Goal: Information Seeking & Learning: Learn about a topic

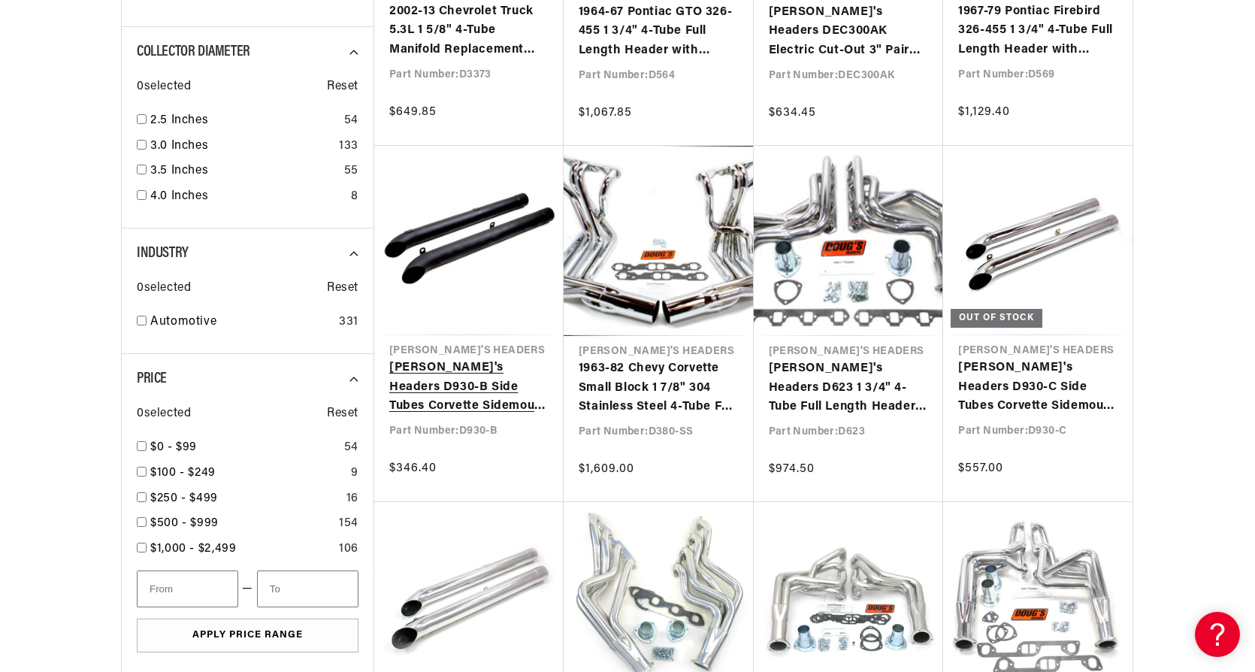
click at [464, 391] on link "[PERSON_NAME]'s Headers D930-B Side Tubes Corvette Sidemount Hi-Temp Black Coat…" at bounding box center [468, 387] width 159 height 58
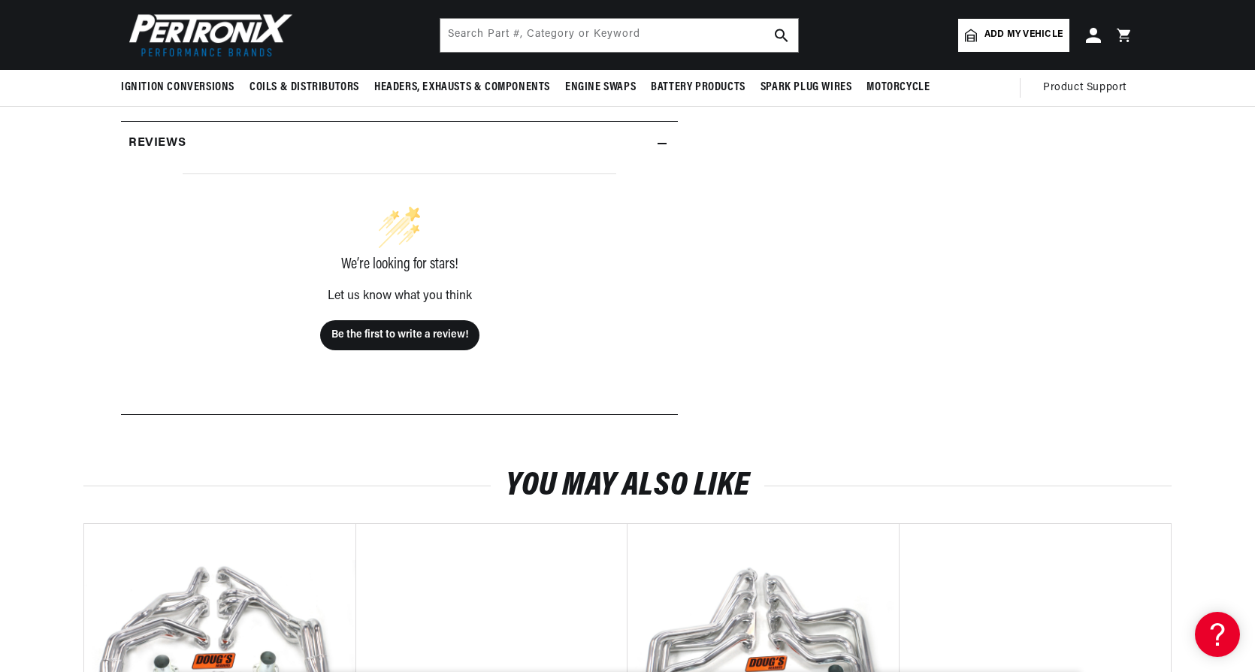
scroll to position [601, 0]
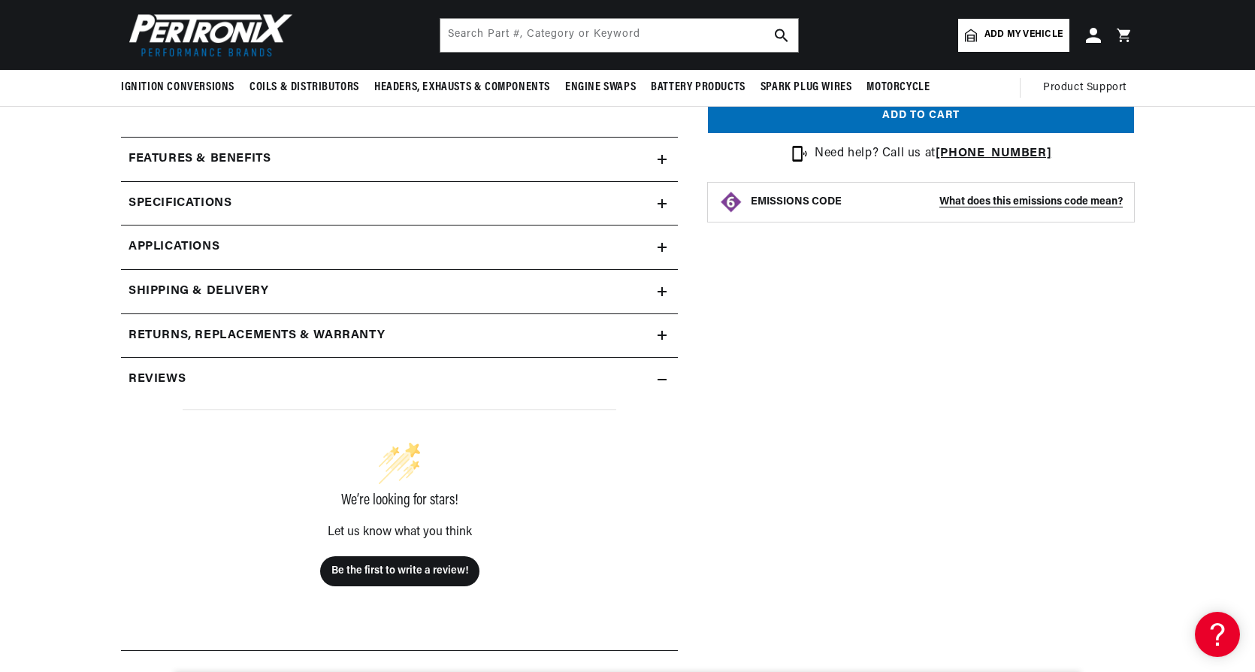
click at [658, 201] on icon at bounding box center [661, 203] width 9 height 9
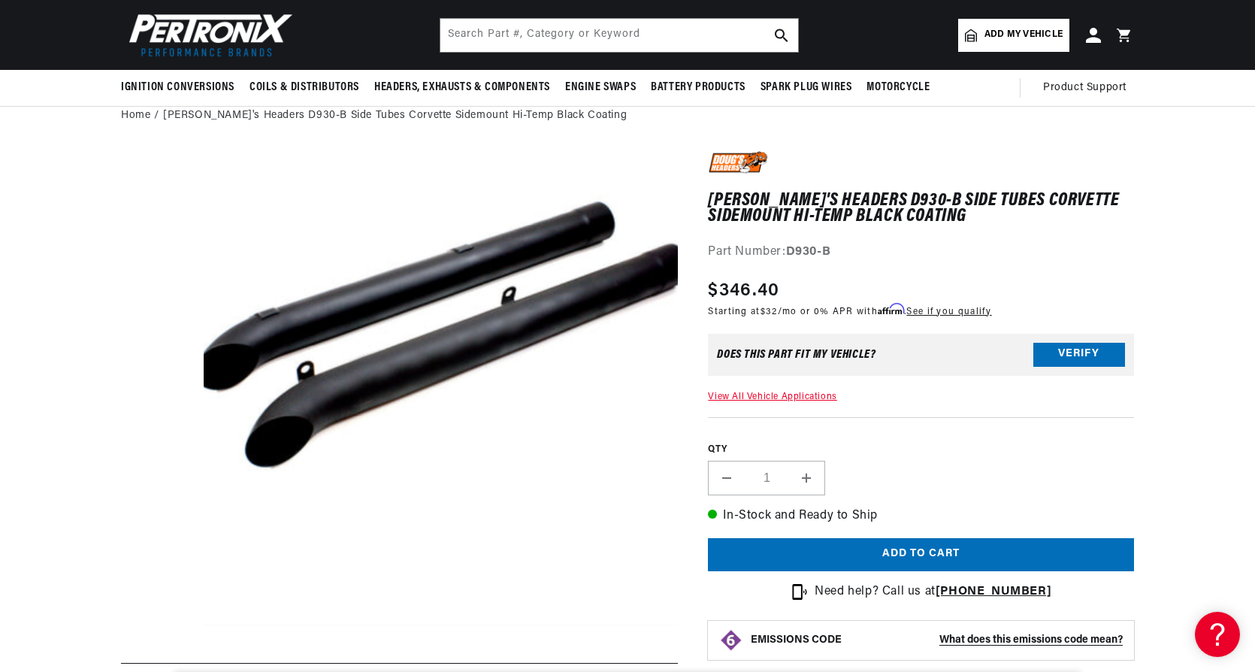
scroll to position [0, 0]
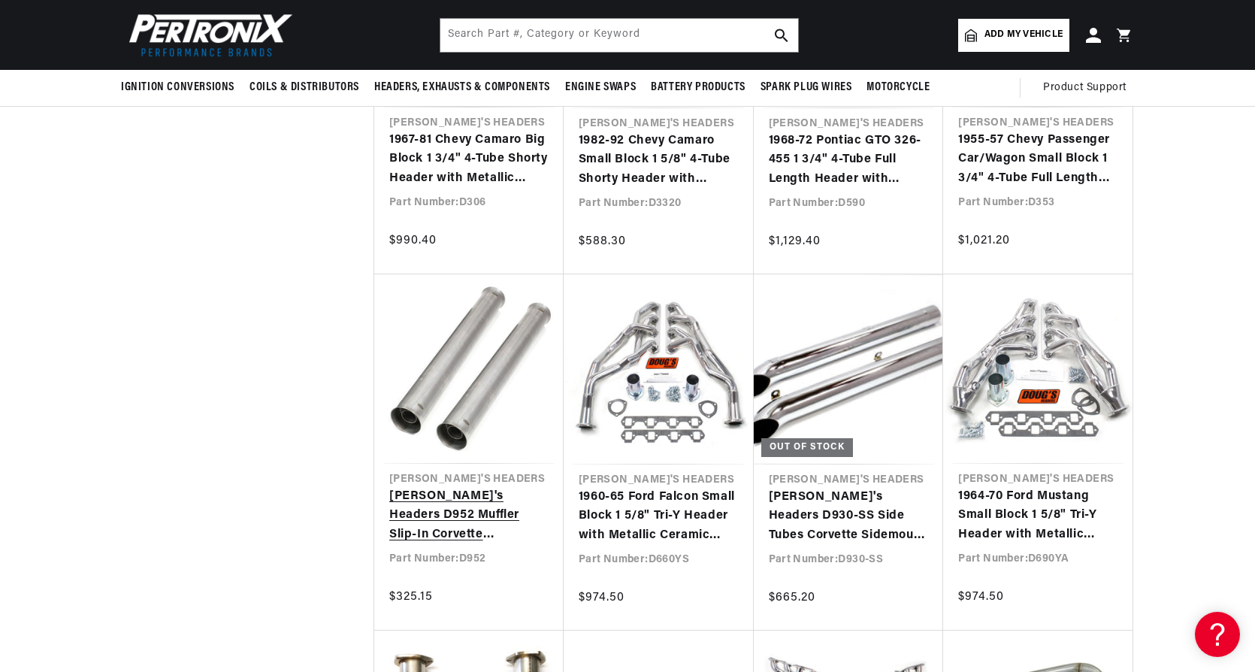
click at [432, 515] on link "Doug's Headers D952 Muffler Slip-In Corvette Sidemount Hi-Flow Glasspack" at bounding box center [468, 516] width 159 height 58
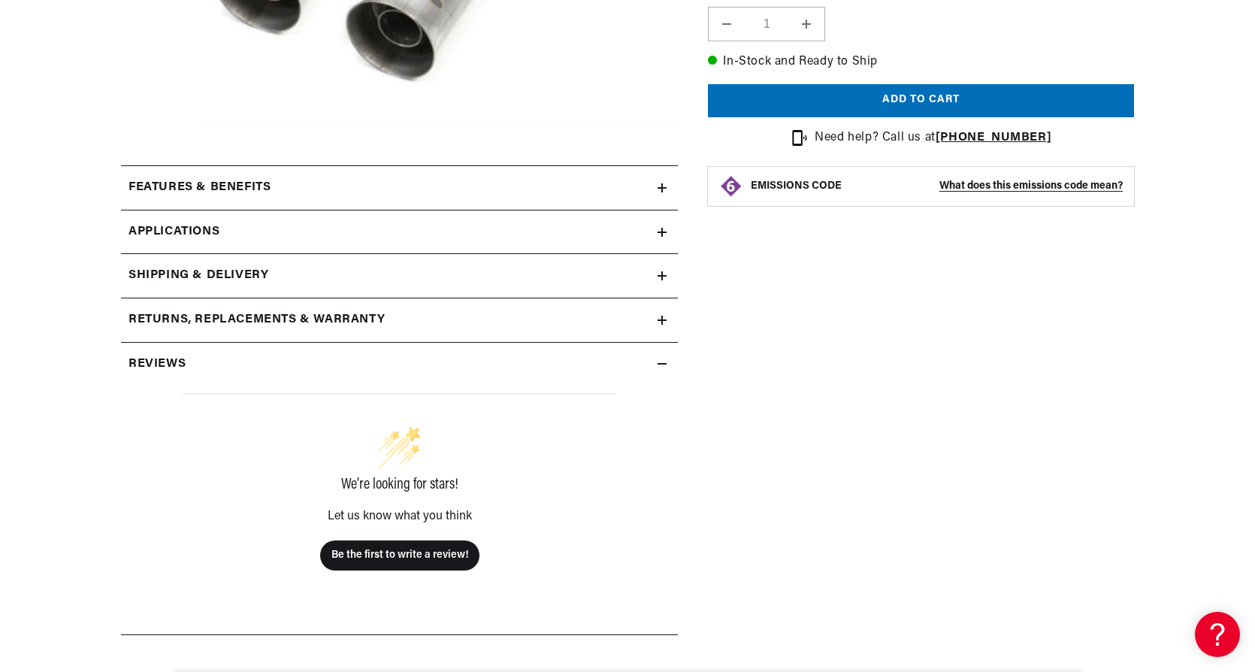
scroll to position [676, 0]
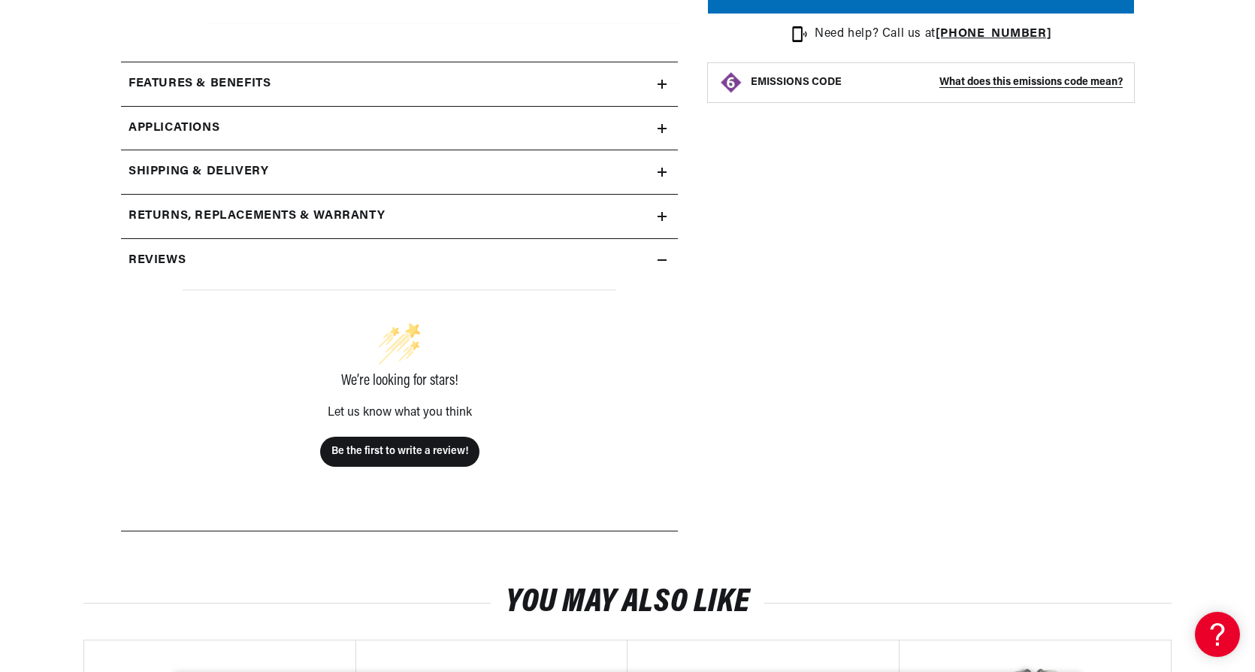
click at [666, 81] on icon at bounding box center [661, 84] width 9 height 9
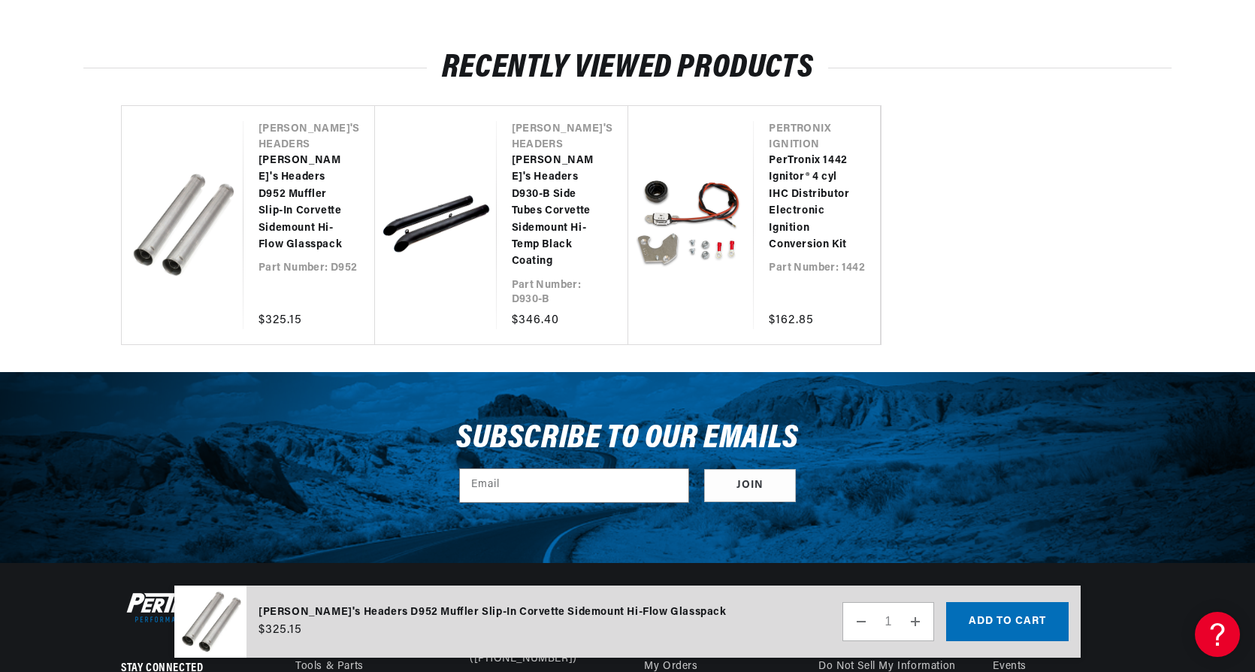
scroll to position [0, 24]
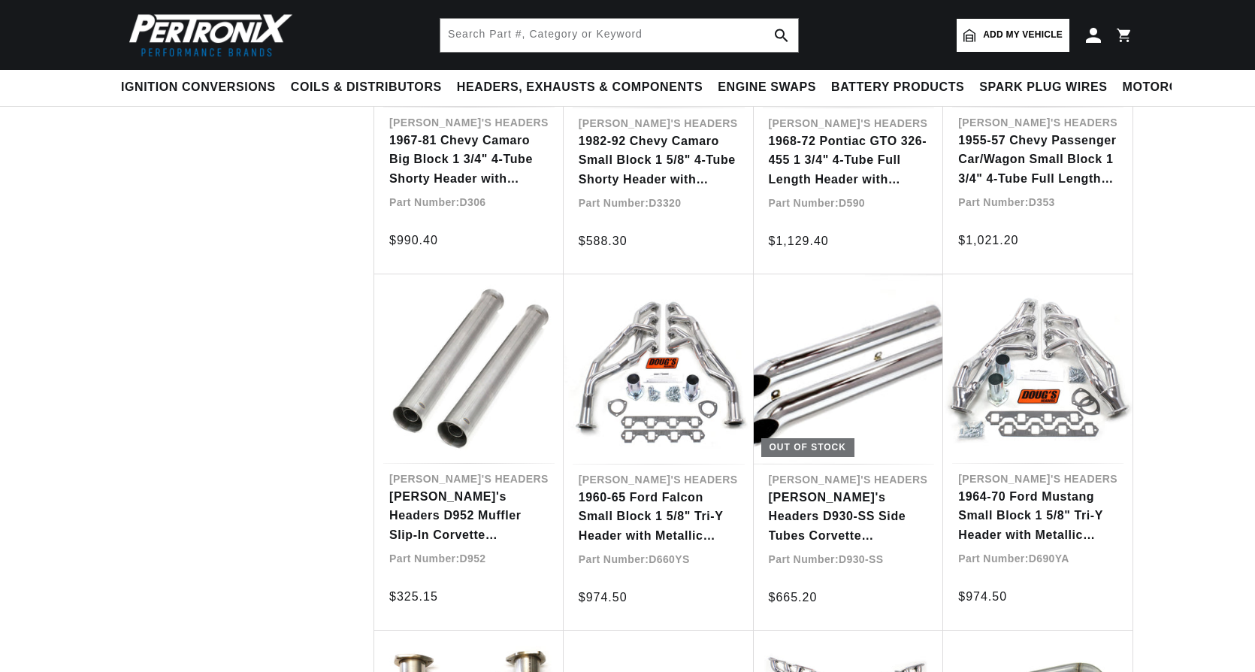
scroll to position [3497, 0]
